Goal: Obtain resource: Download file/media

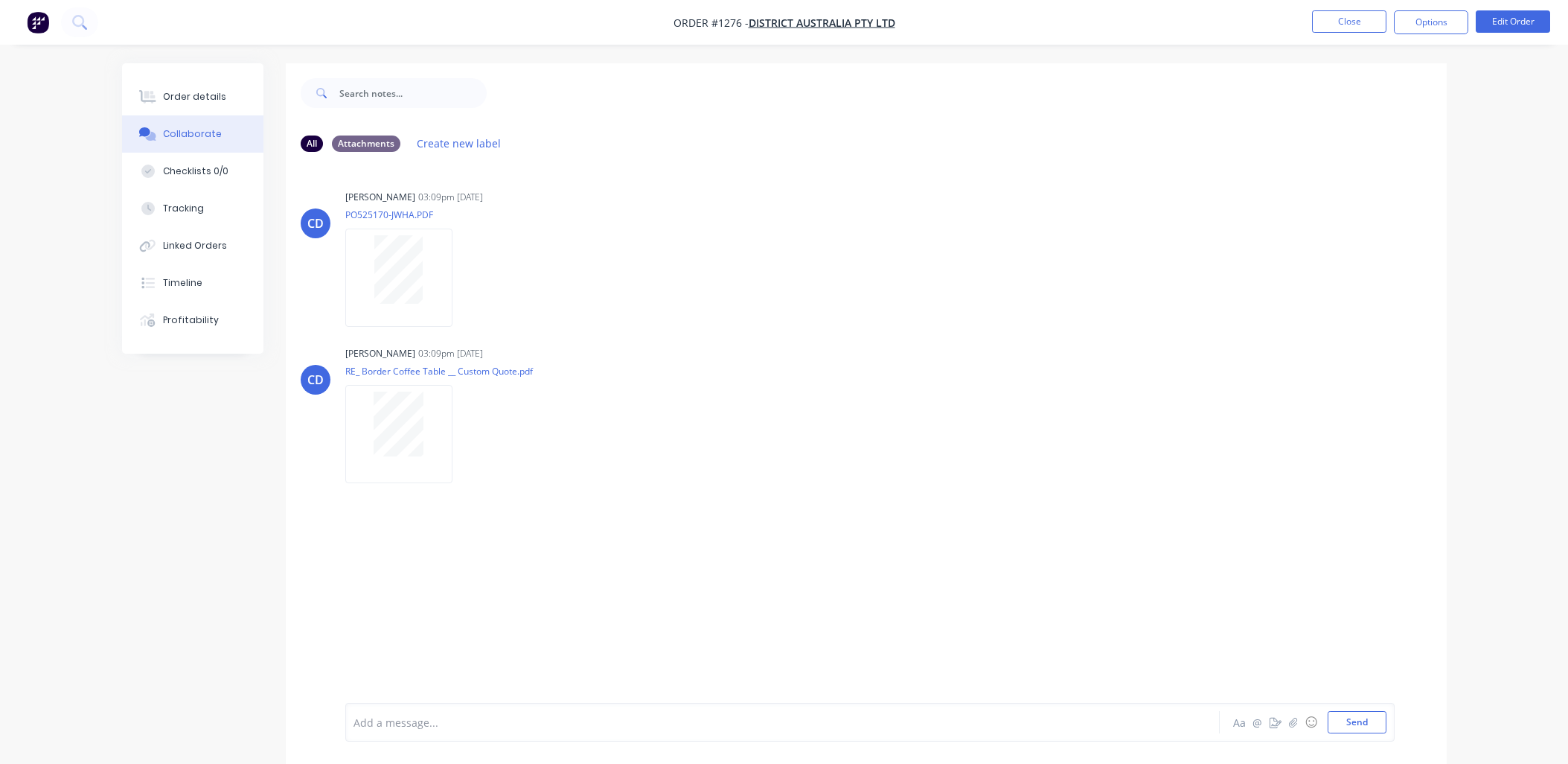
click at [1328, 20] on button "Close" at bounding box center [1349, 21] width 74 height 22
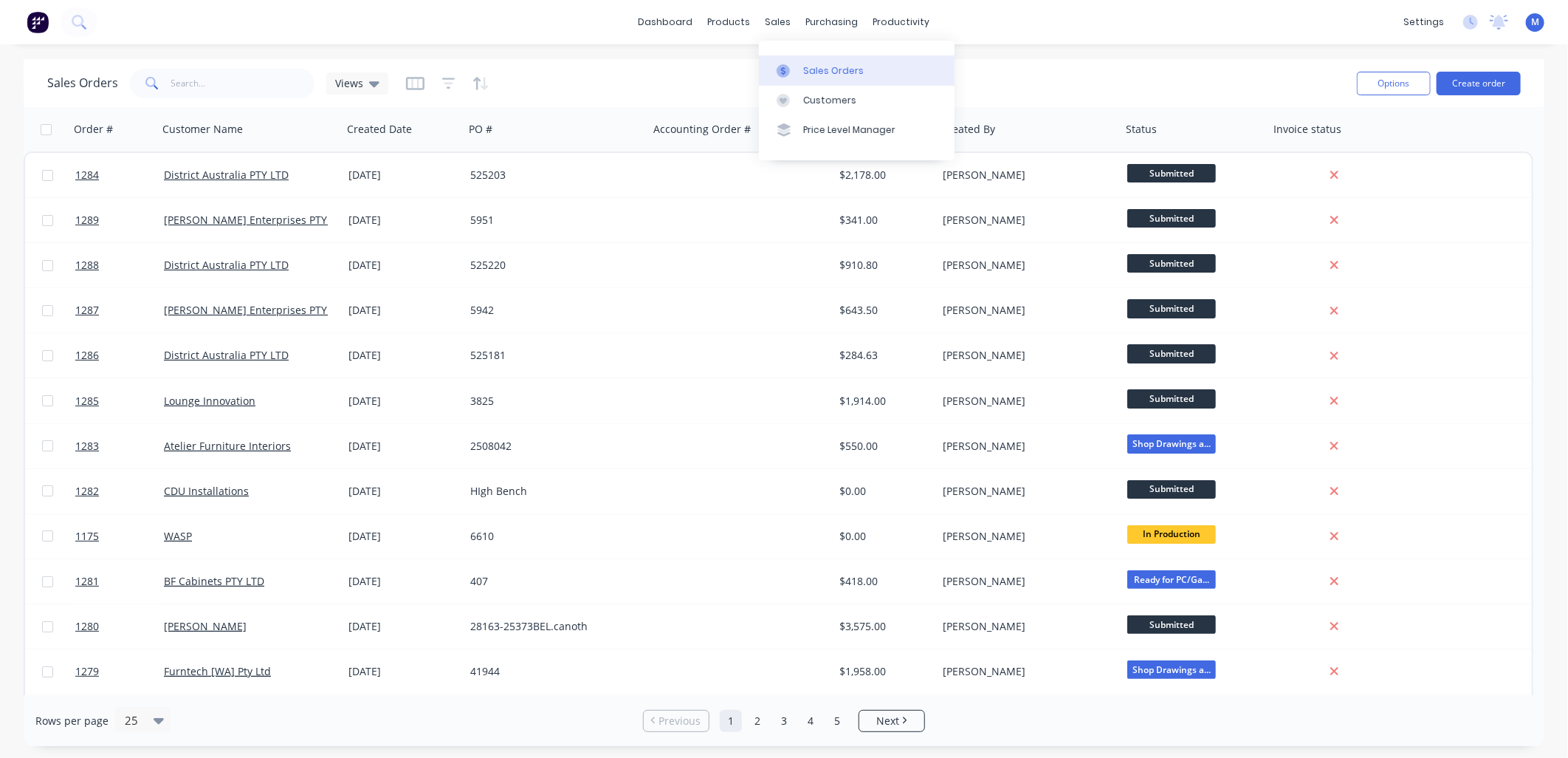
click at [800, 65] on link "Sales Orders" at bounding box center [857, 70] width 196 height 29
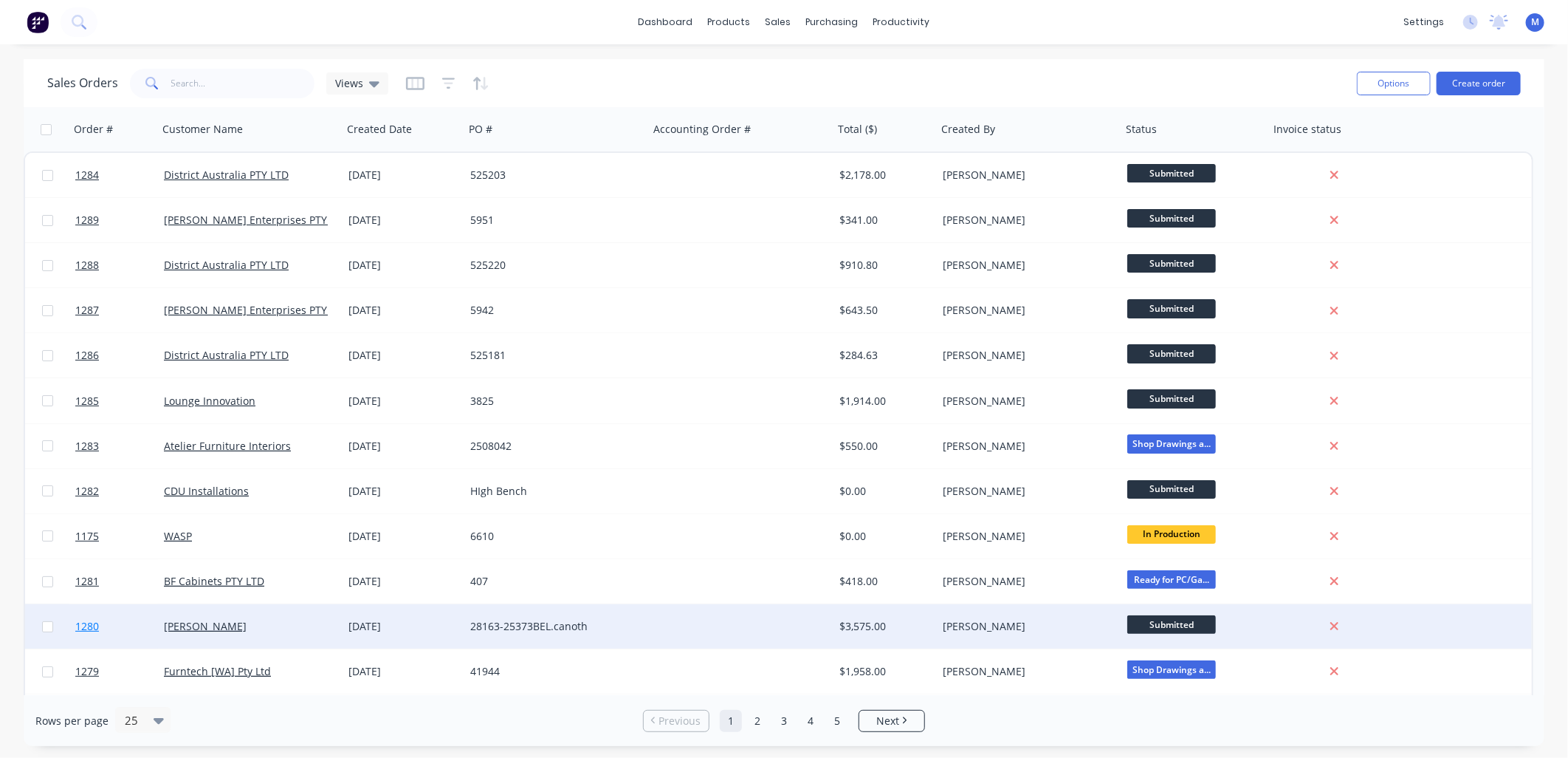
click at [92, 623] on span "1280" at bounding box center [87, 626] width 24 height 15
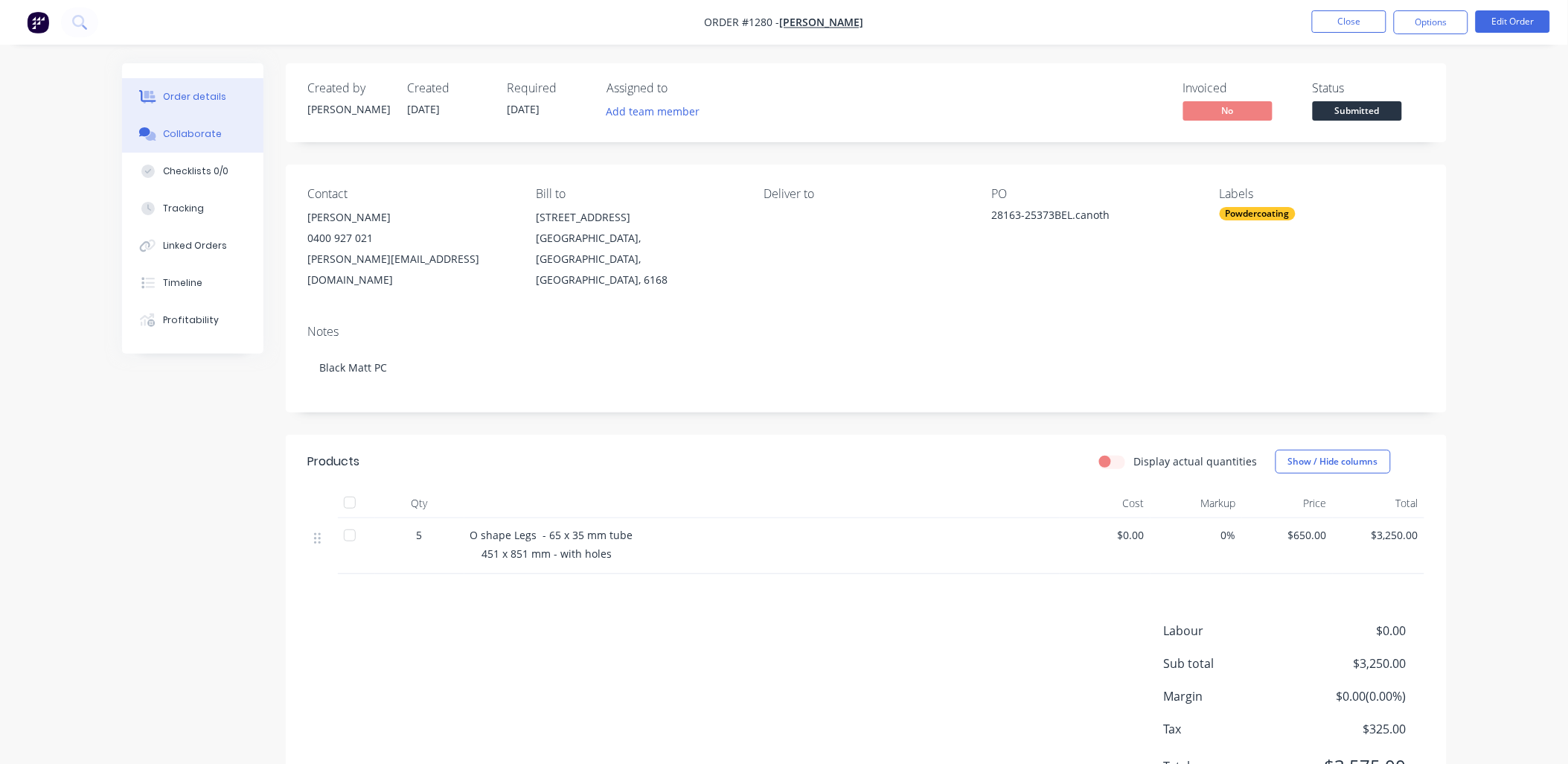
click at [194, 127] on div "Collaborate" at bounding box center [192, 133] width 59 height 13
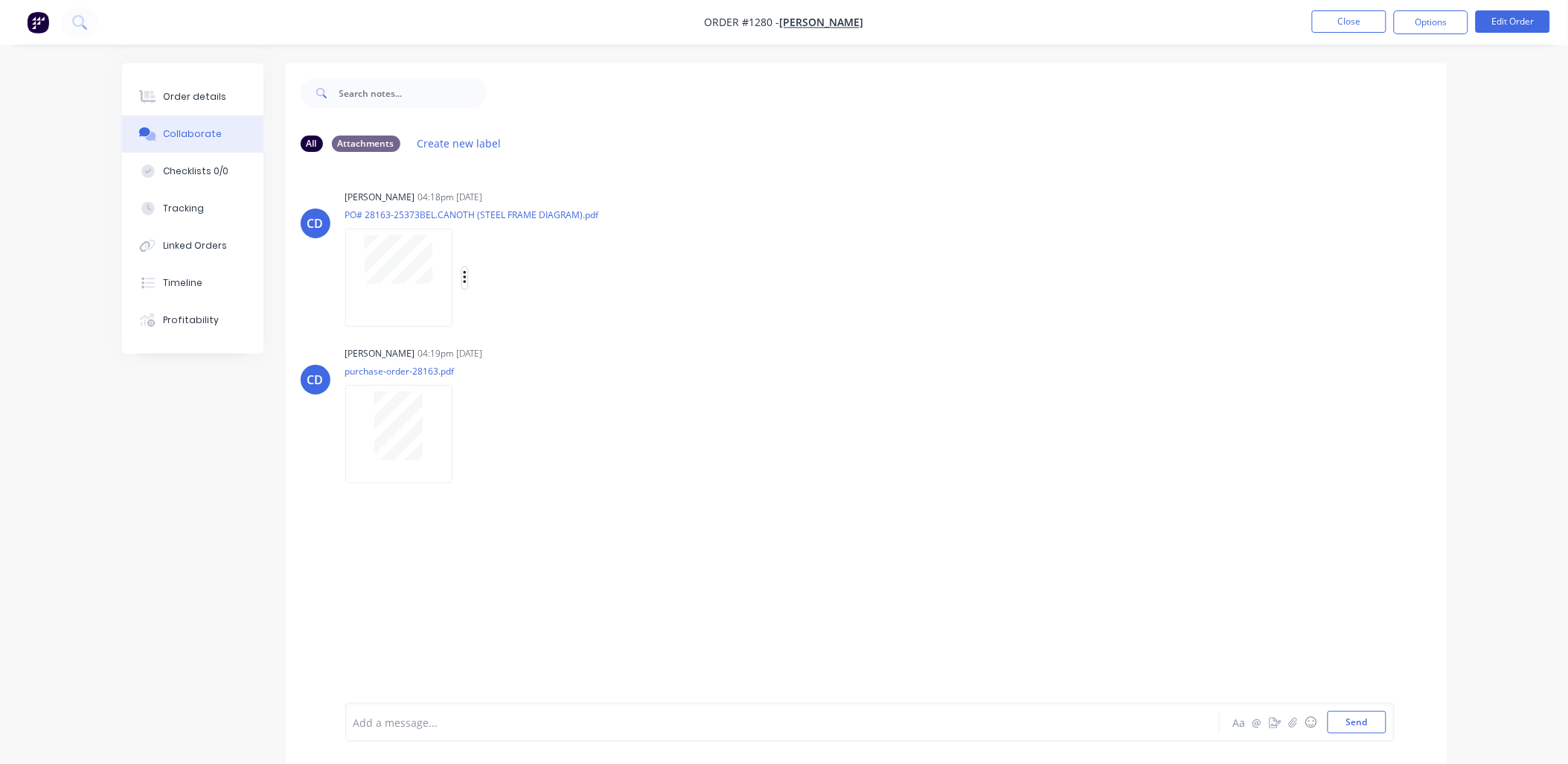
click at [465, 274] on icon "button" at bounding box center [465, 278] width 4 height 17
click at [516, 316] on button "Download" at bounding box center [562, 317] width 168 height 34
click at [466, 434] on icon "button" at bounding box center [465, 434] width 3 height 13
click at [519, 474] on button "Download" at bounding box center [562, 473] width 168 height 34
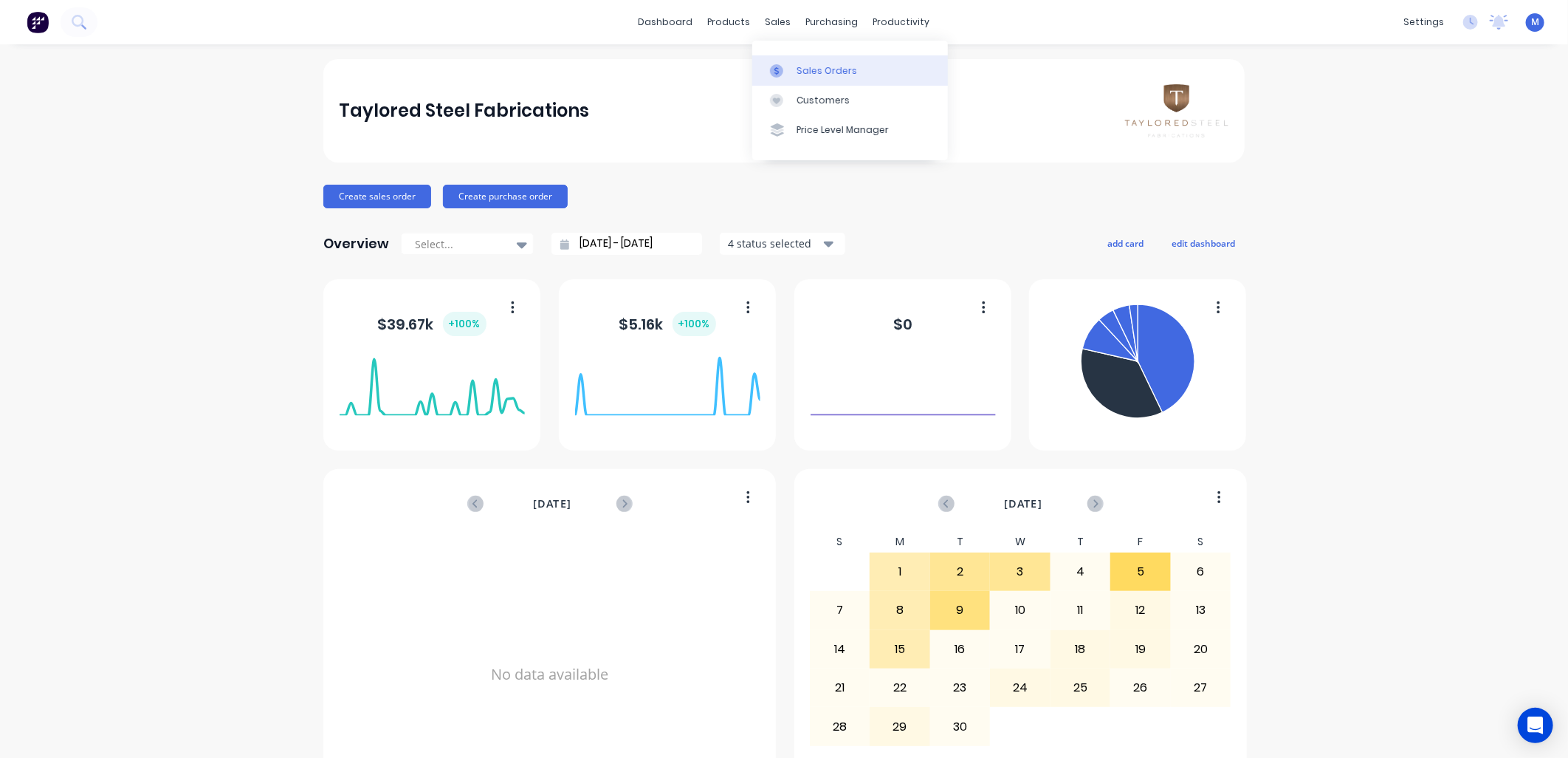
click at [785, 64] on div at bounding box center [780, 71] width 22 height 13
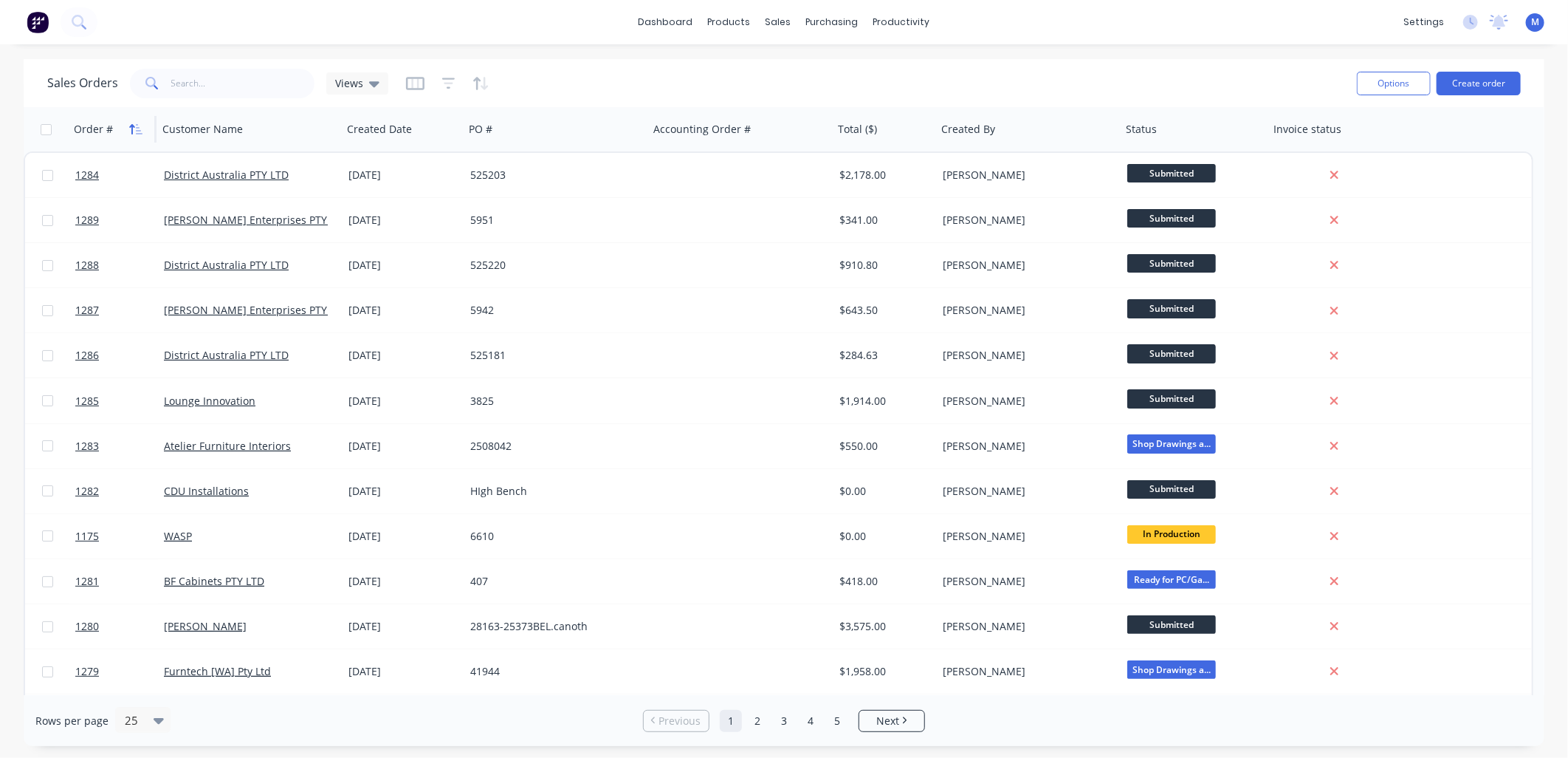
click at [134, 128] on icon "button" at bounding box center [136, 129] width 13 height 12
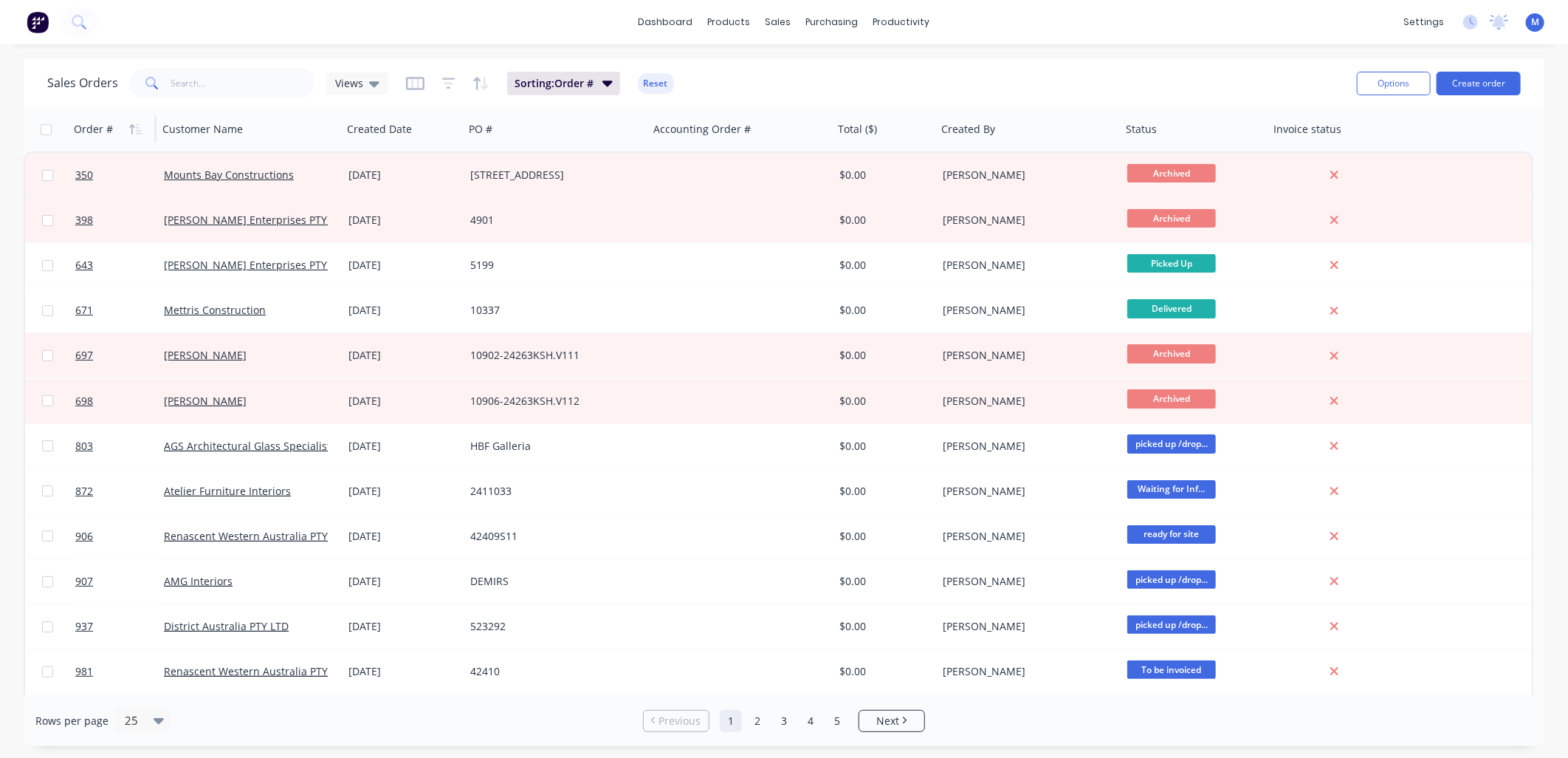
click at [134, 128] on icon "button" at bounding box center [136, 129] width 13 height 12
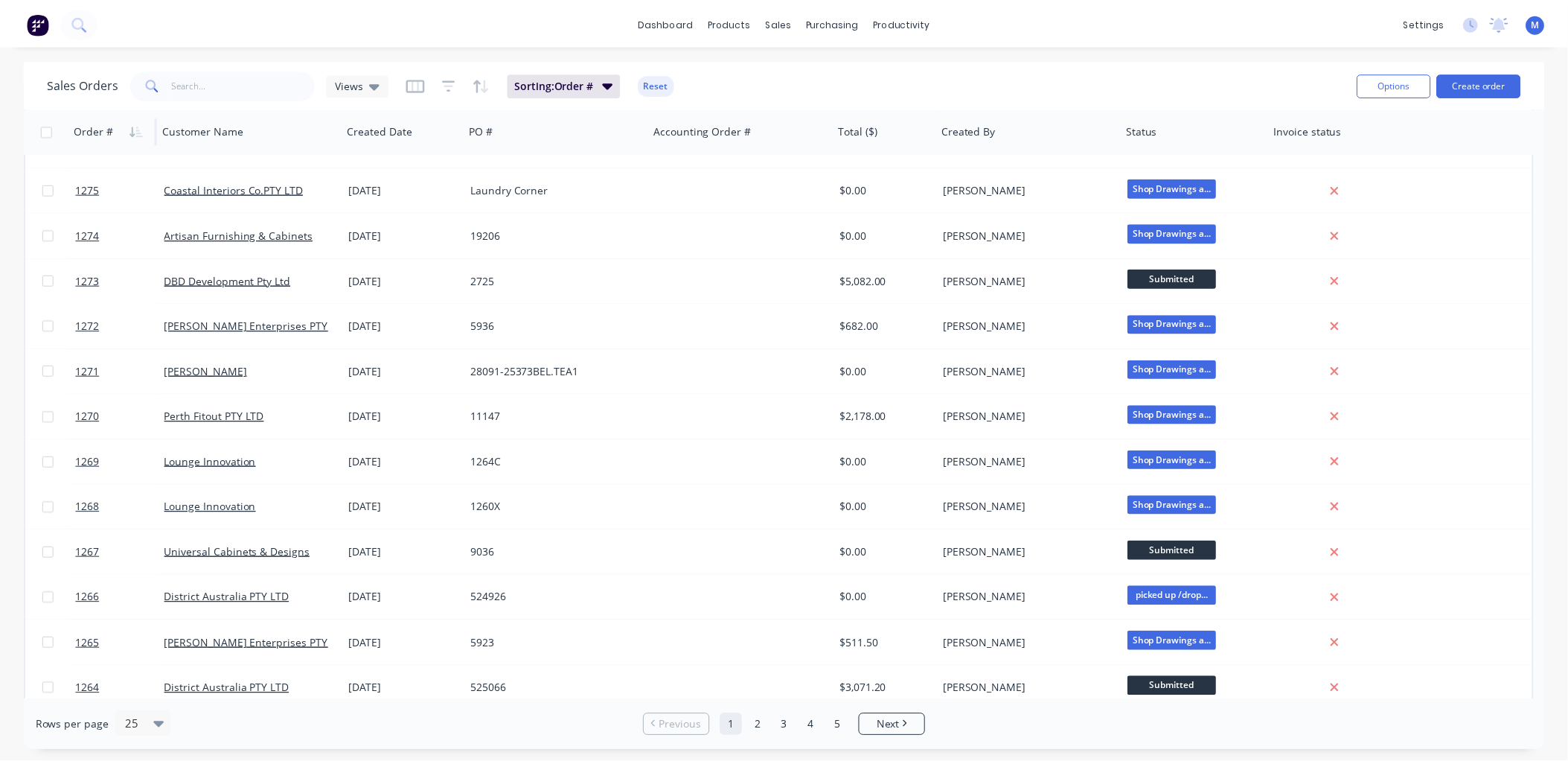
scroll to position [589, 0]
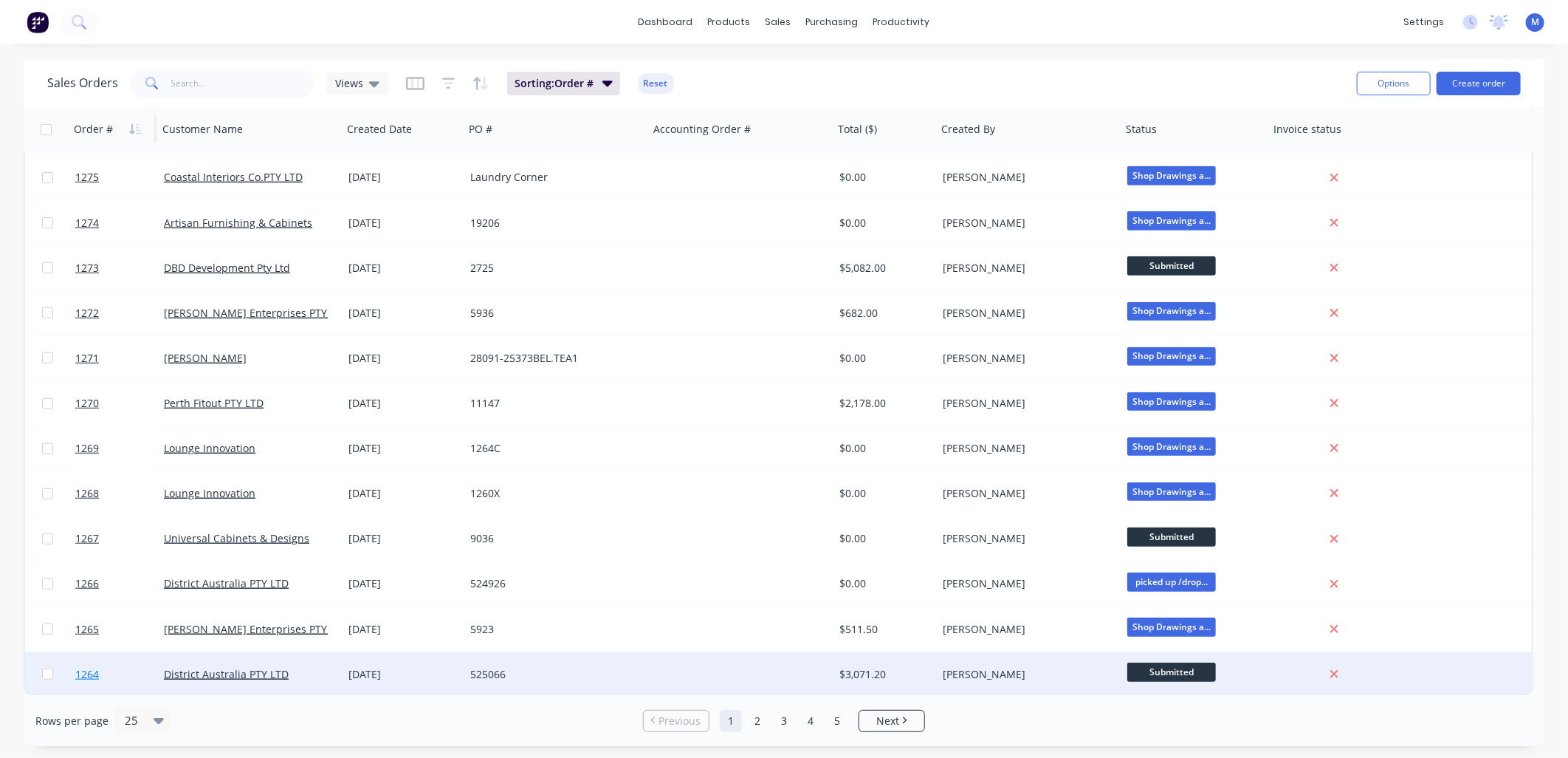
click at [93, 669] on span "1264" at bounding box center [87, 674] width 24 height 15
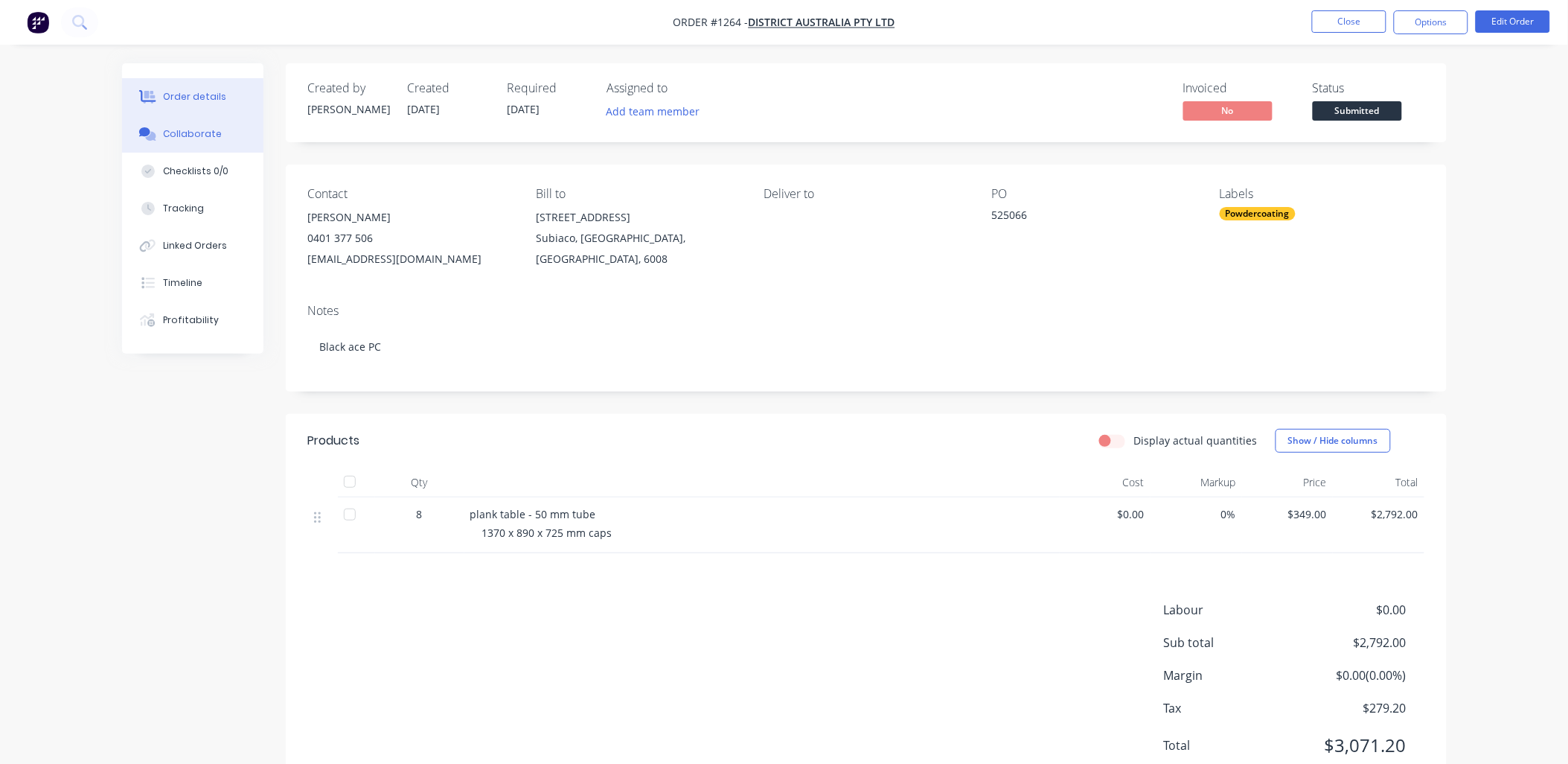
drag, startPoint x: 199, startPoint y: 135, endPoint x: 201, endPoint y: 144, distance: 9.2
click at [200, 137] on div "Collaborate" at bounding box center [192, 133] width 59 height 13
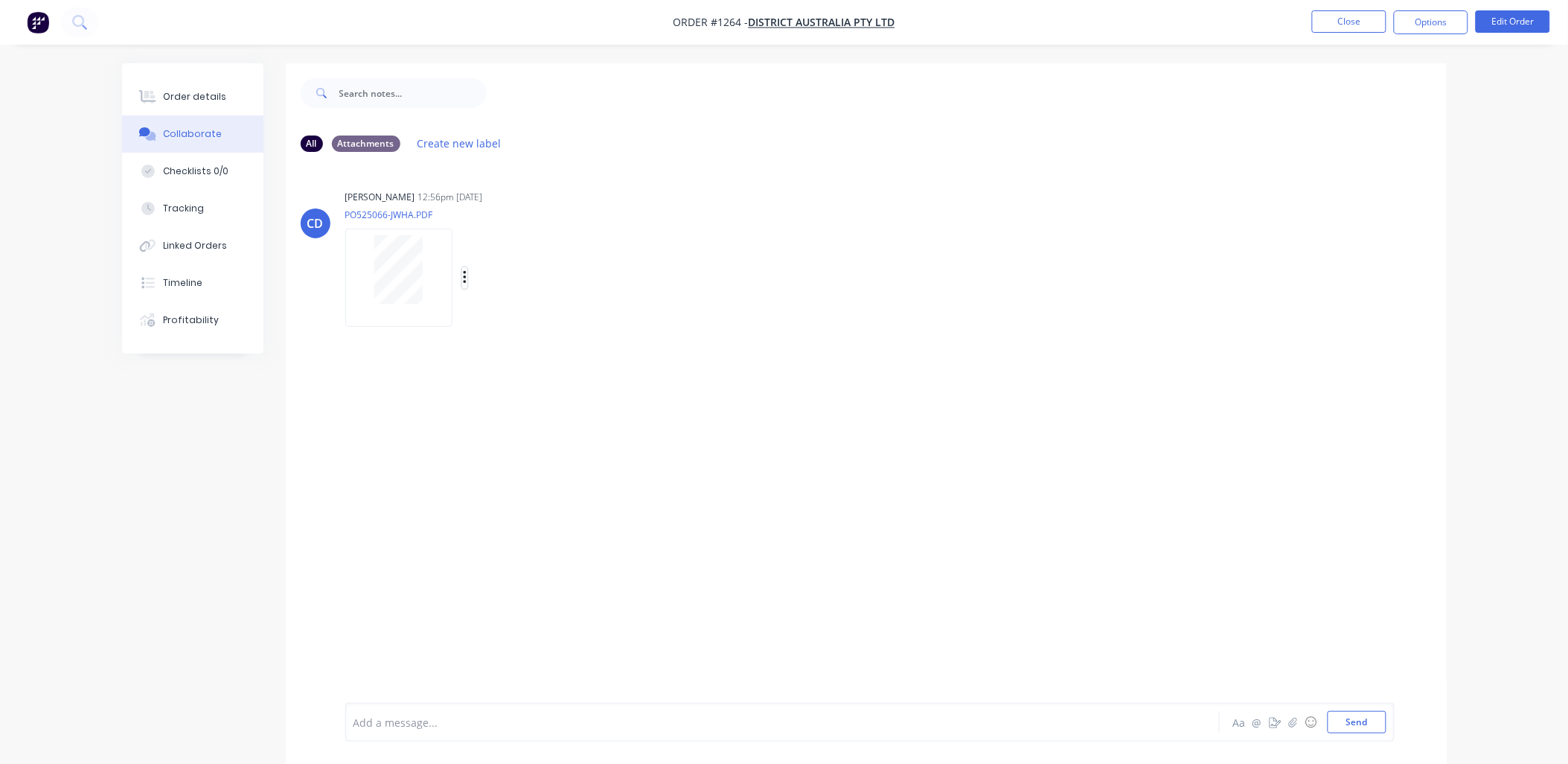
click at [466, 277] on icon "button" at bounding box center [465, 278] width 3 height 13
click at [534, 320] on button "Download" at bounding box center [562, 317] width 168 height 34
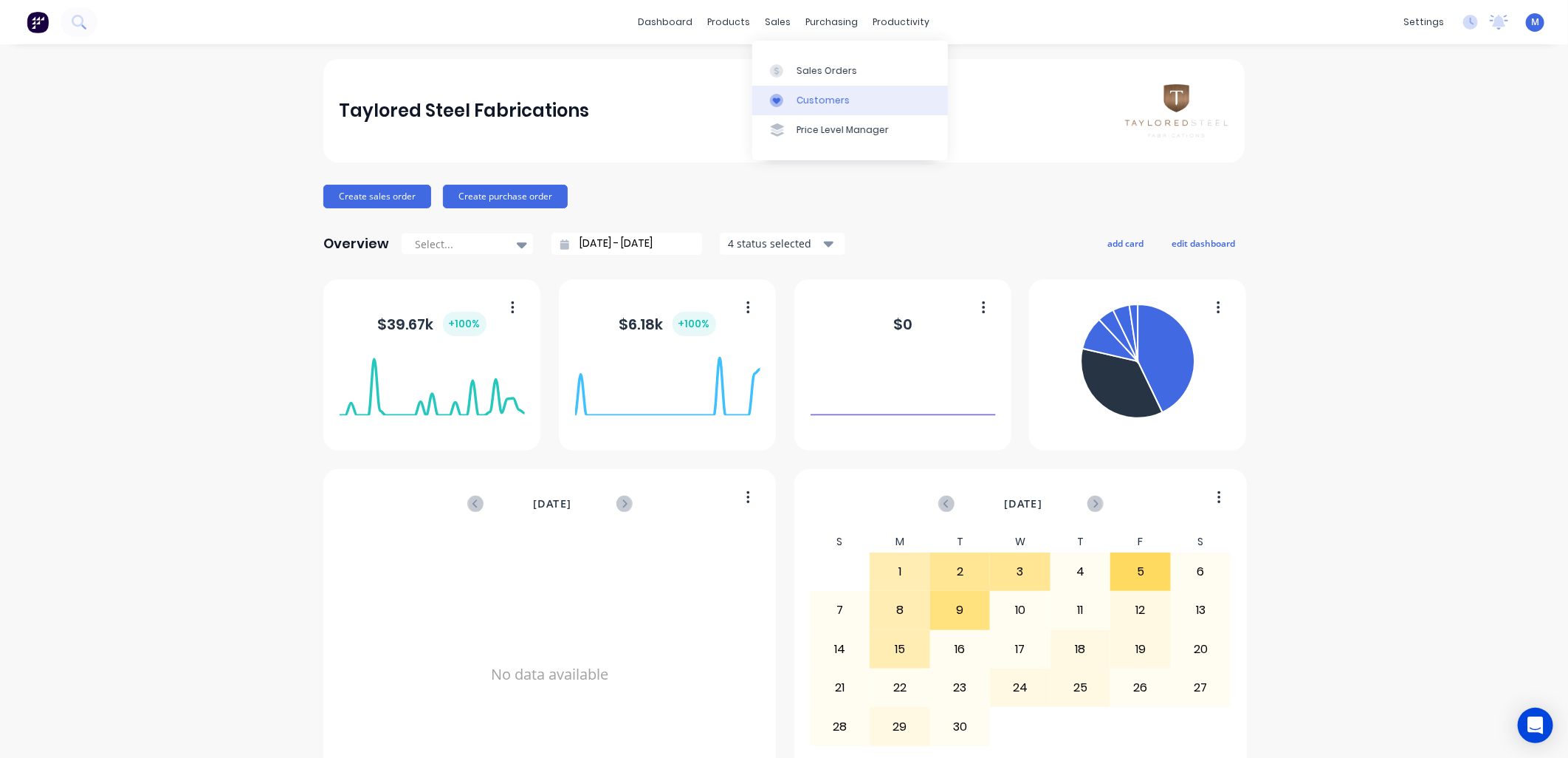
click at [795, 89] on link "Customers" at bounding box center [850, 100] width 196 height 29
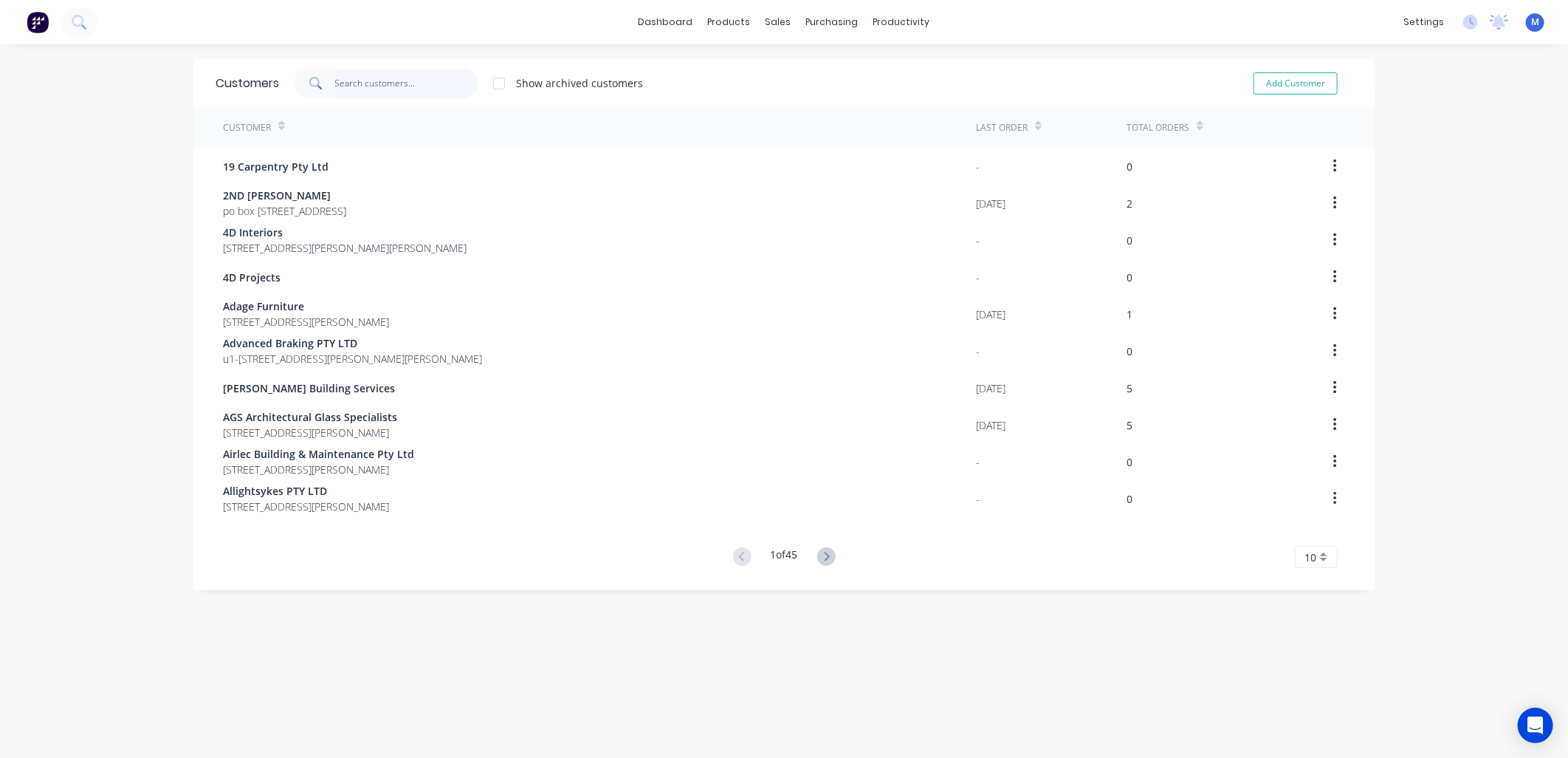
click at [396, 89] on input "text" at bounding box center [407, 84] width 144 height 29
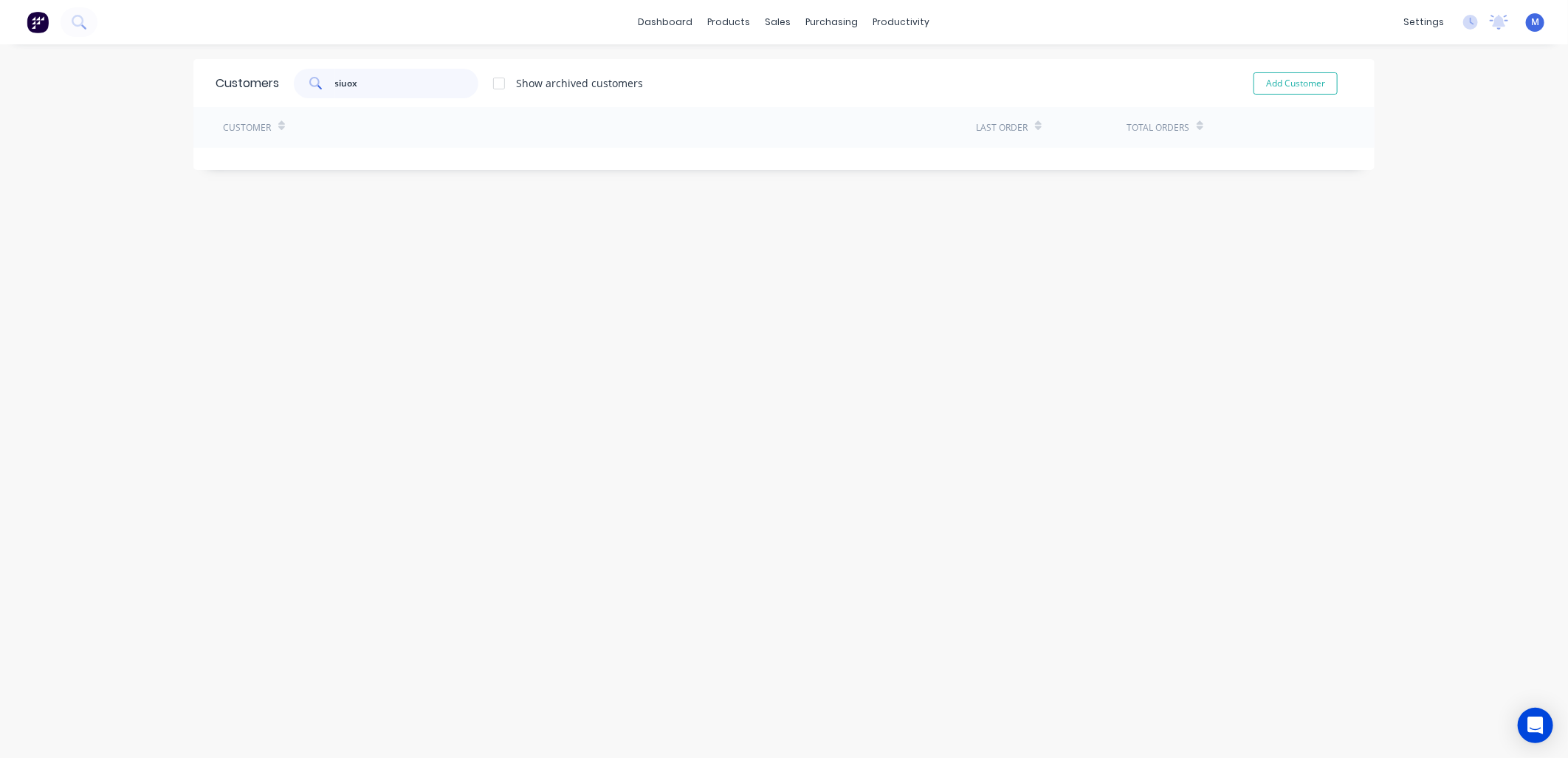
drag, startPoint x: 366, startPoint y: 83, endPoint x: 307, endPoint y: 81, distance: 59.0
click at [307, 81] on div "siuox" at bounding box center [386, 84] width 184 height 29
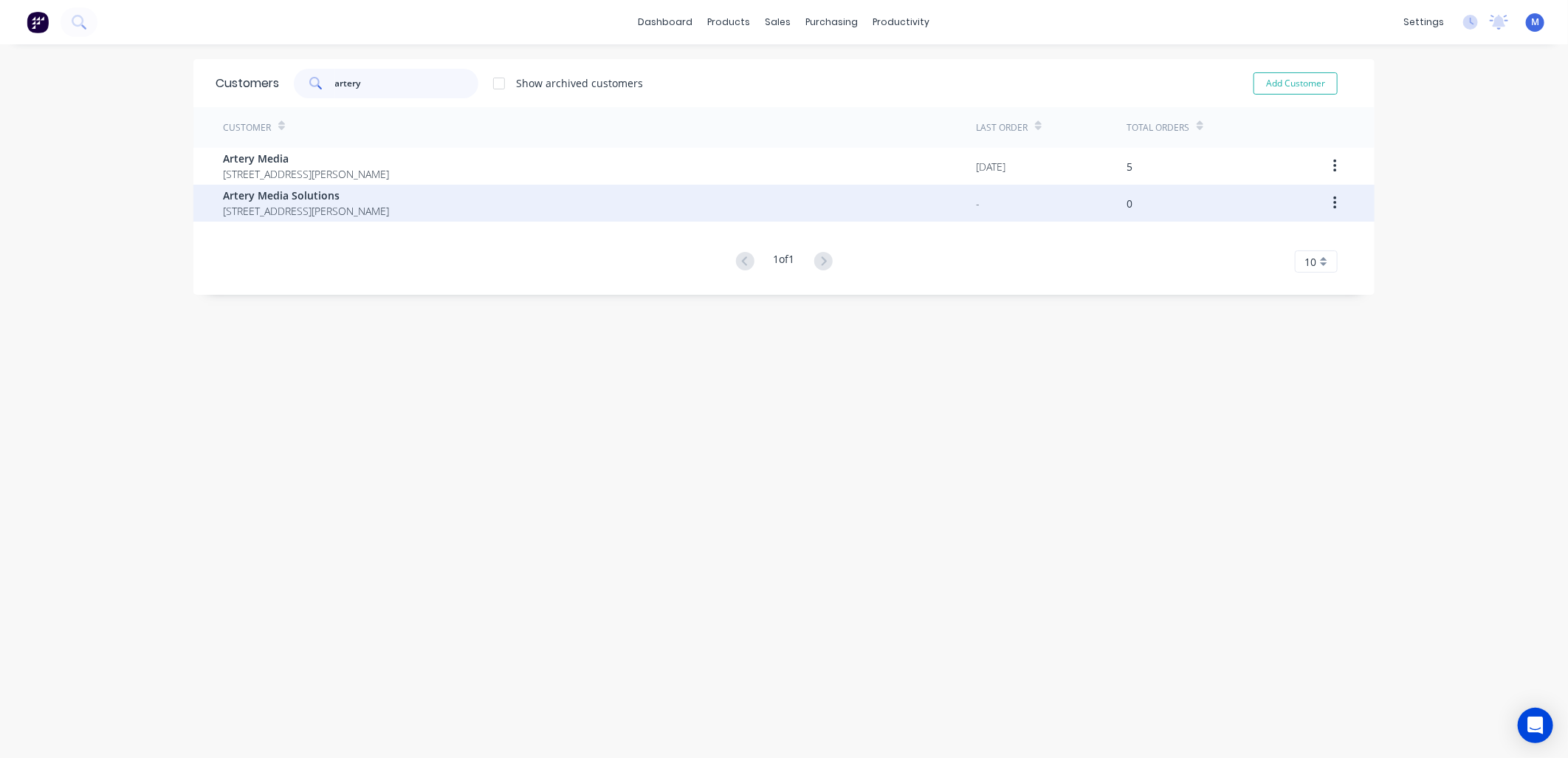
type input "artery"
click at [270, 195] on span "Artery Media Solutions" at bounding box center [306, 195] width 166 height 15
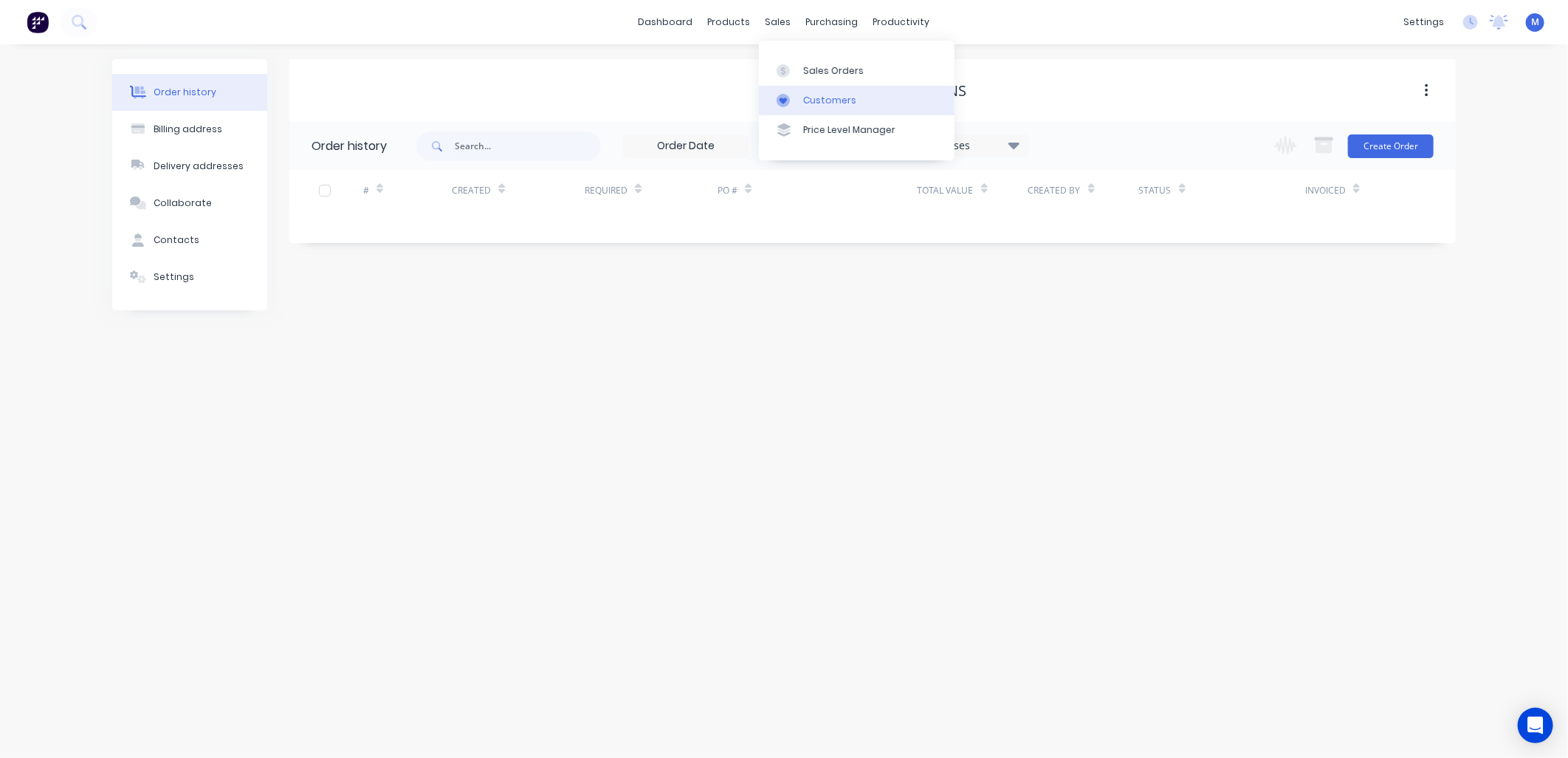
click at [796, 91] on link "Customers" at bounding box center [857, 100] width 196 height 29
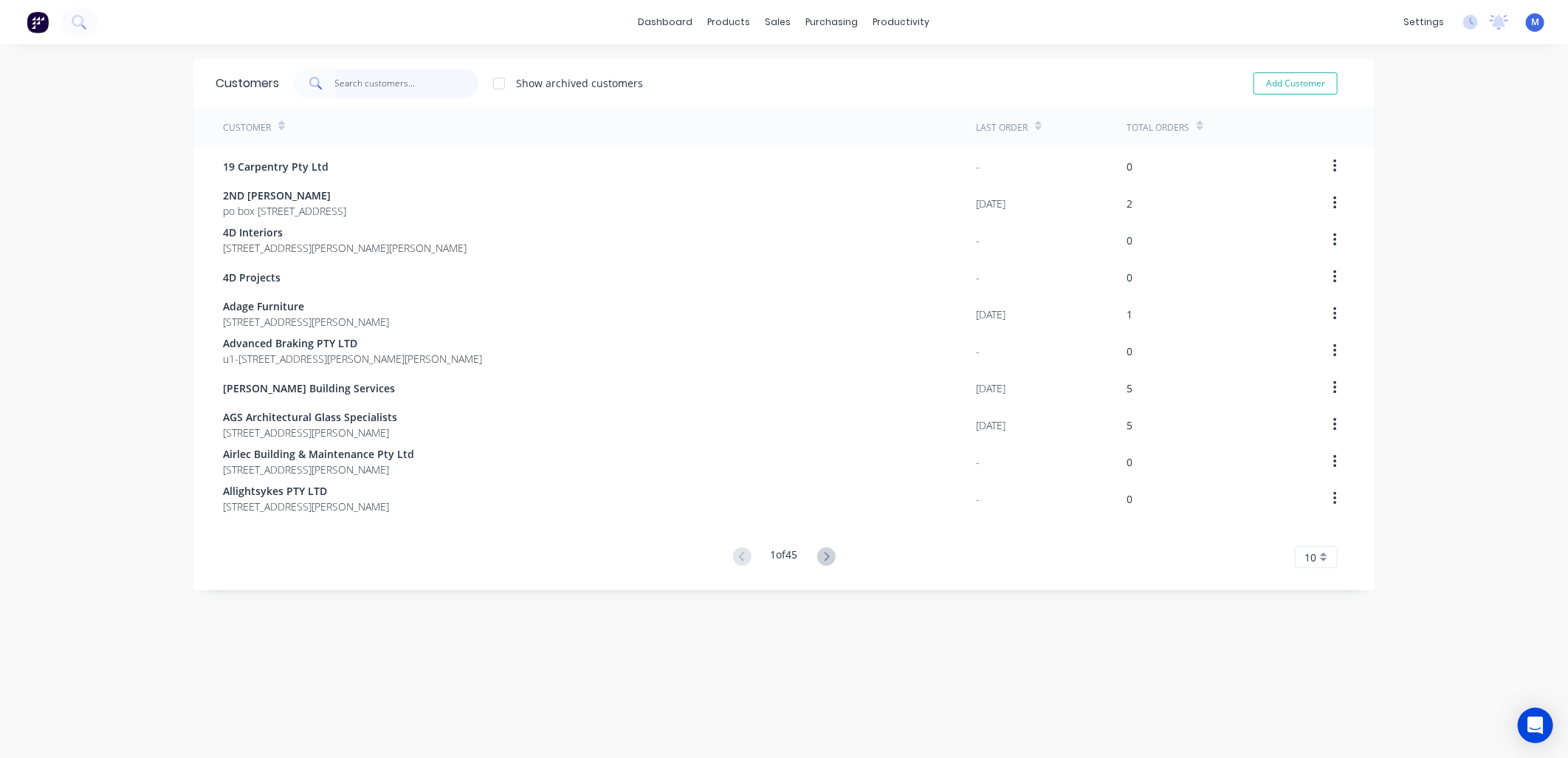
click at [404, 86] on input "text" at bounding box center [407, 84] width 144 height 29
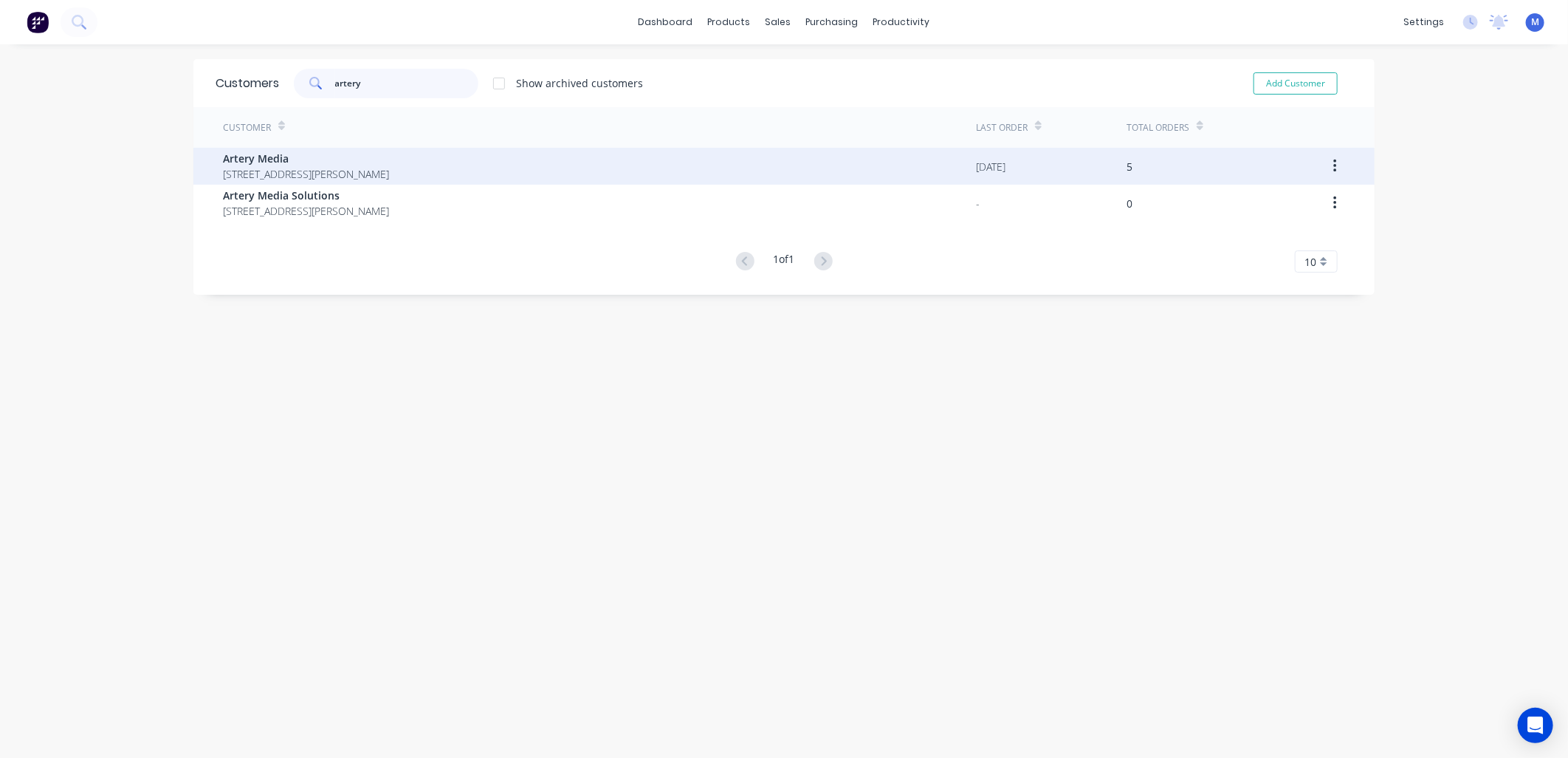
type input "artery"
click at [284, 160] on span "Artery Media" at bounding box center [306, 158] width 166 height 15
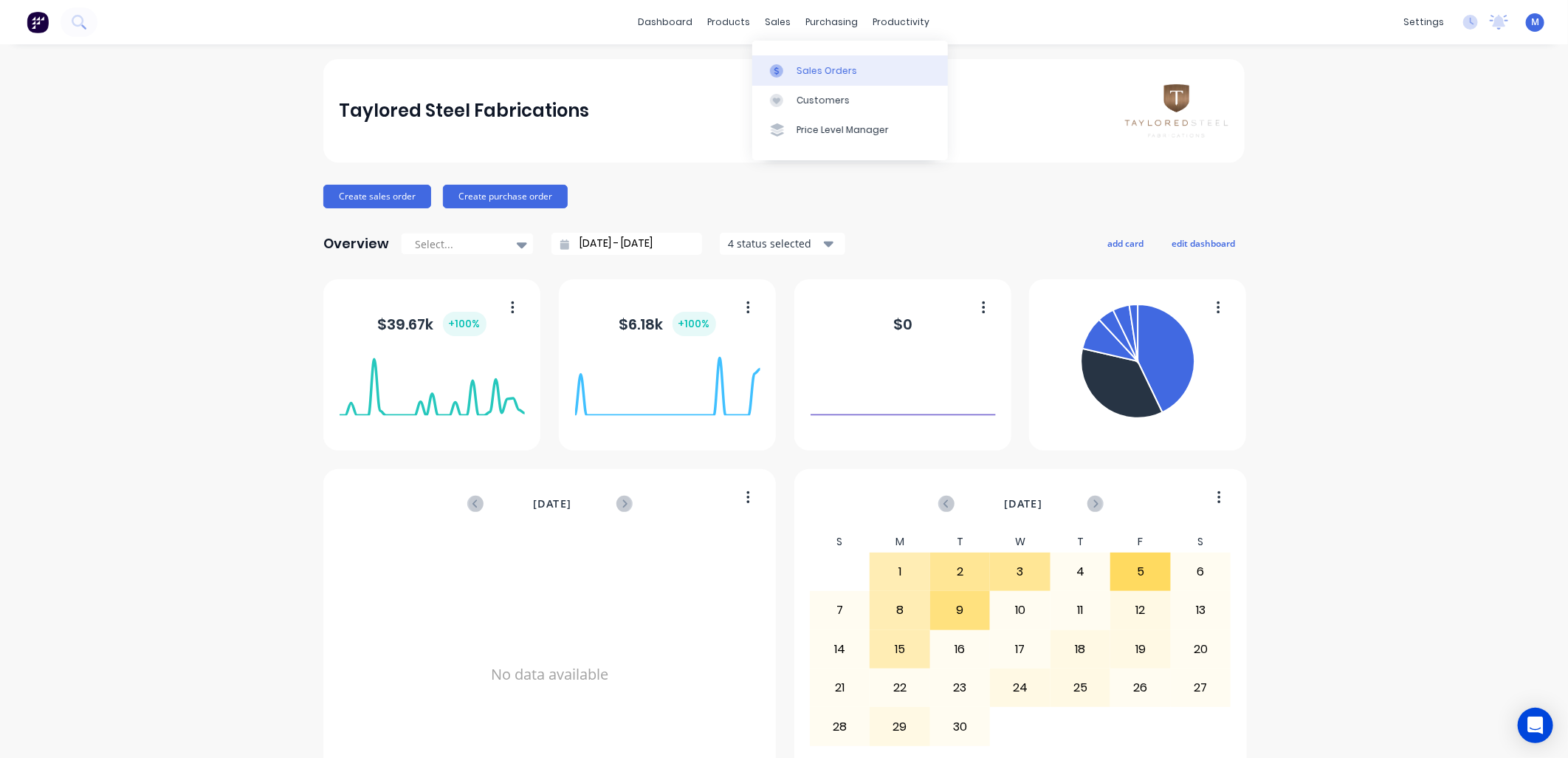
click at [797, 67] on div "Sales Orders" at bounding box center [827, 71] width 61 height 13
